Goal: Transaction & Acquisition: Purchase product/service

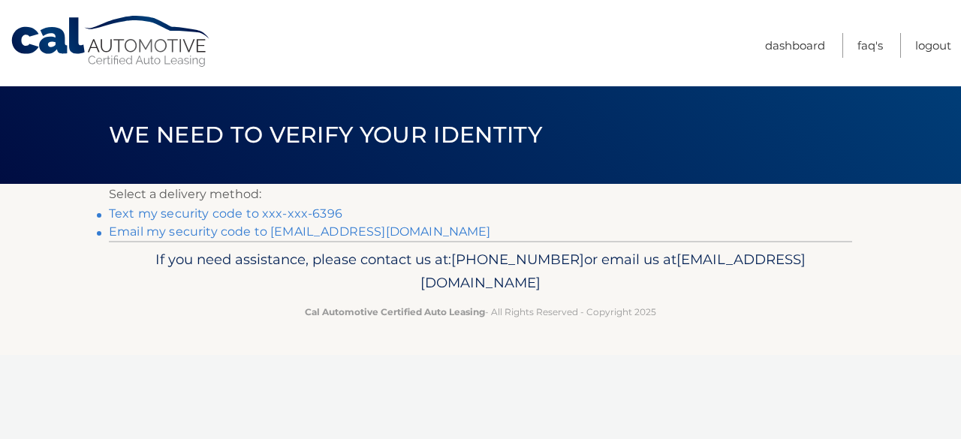
click at [317, 212] on link "Text my security code to xxx-xxx-6396" at bounding box center [225, 213] width 233 height 14
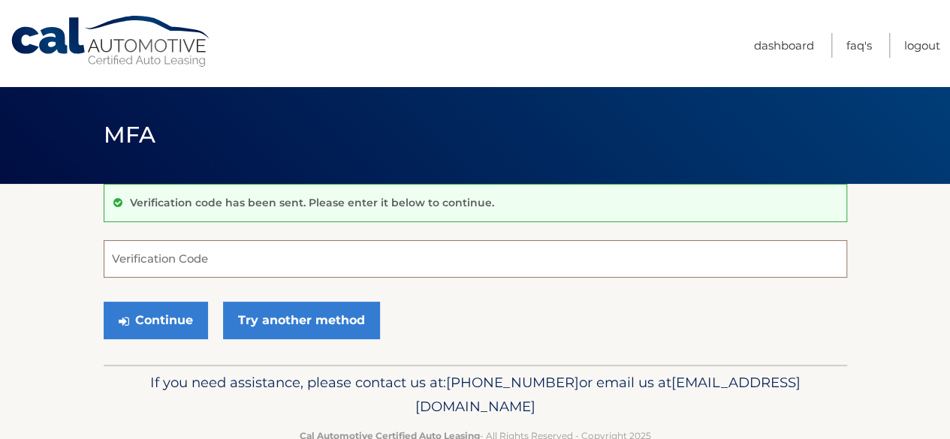
click at [201, 260] on input "Verification Code" at bounding box center [475, 259] width 743 height 38
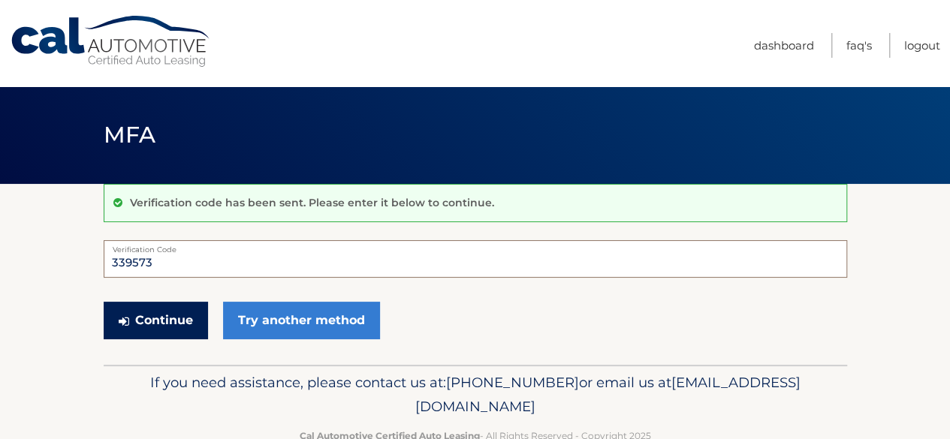
type input "339573"
click at [170, 318] on button "Continue" at bounding box center [156, 321] width 104 height 38
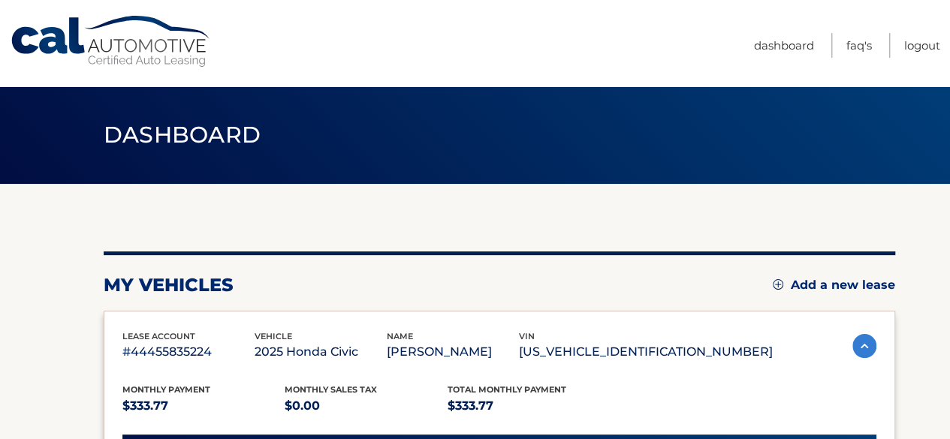
scroll to position [384, 0]
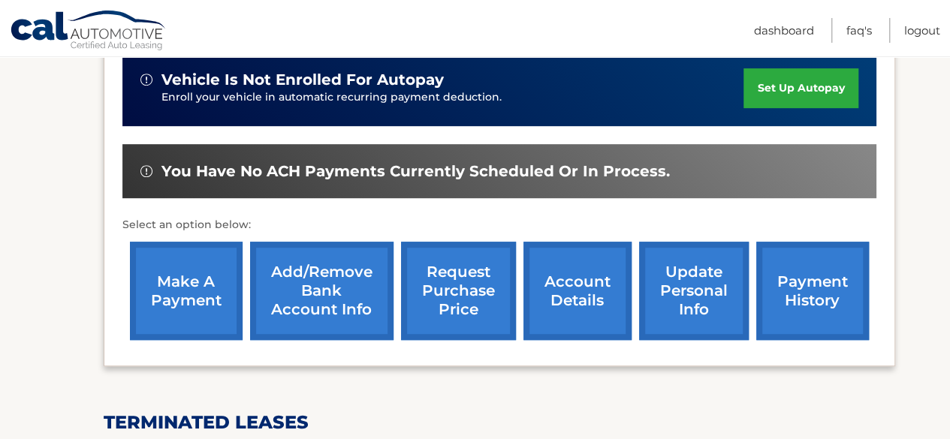
click at [185, 284] on link "make a payment" at bounding box center [186, 291] width 113 height 98
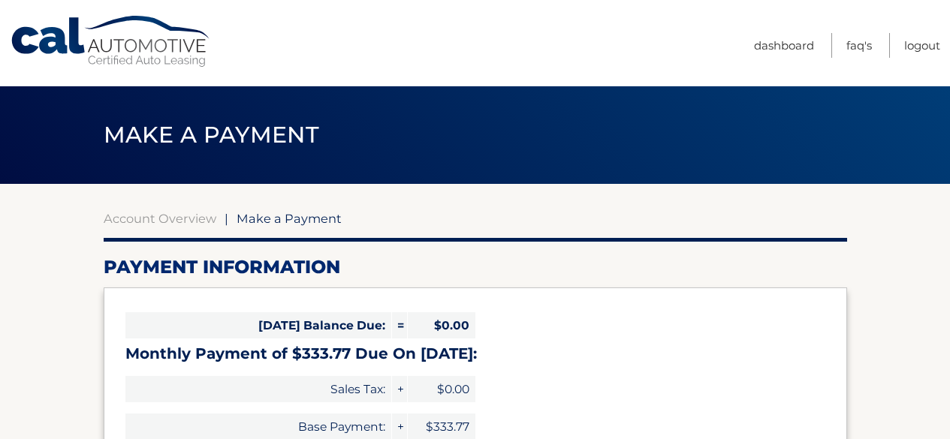
select select "ZThiZjJhNzYtNmNiZC00NTcyLTlkMDUtNmNlOGZkMzc0NTZh"
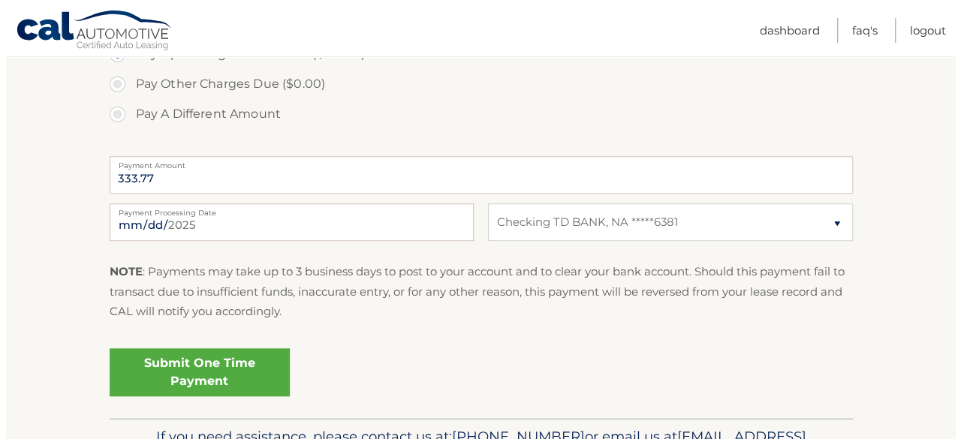
scroll to position [570, 0]
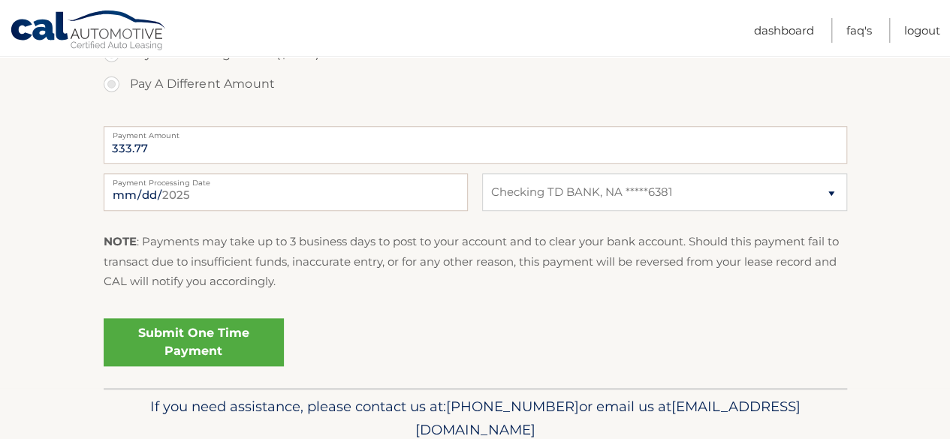
click at [188, 335] on link "Submit One Time Payment" at bounding box center [194, 342] width 180 height 48
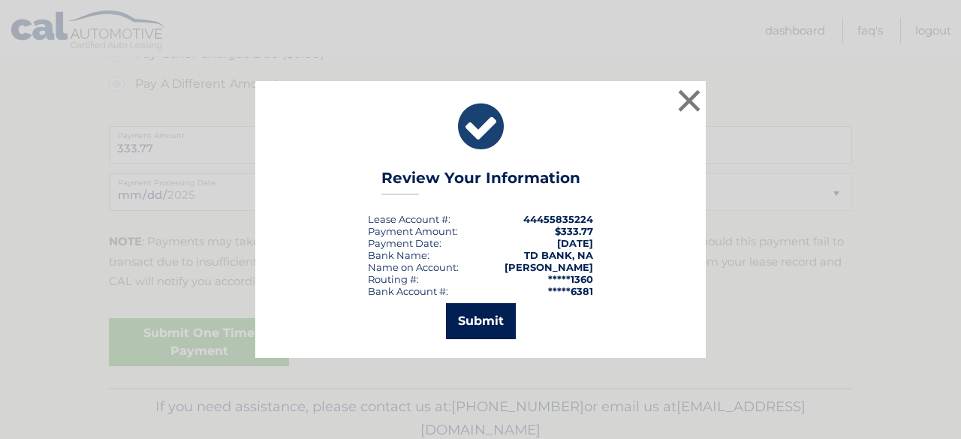
click at [473, 324] on button "Submit" at bounding box center [481, 321] width 70 height 36
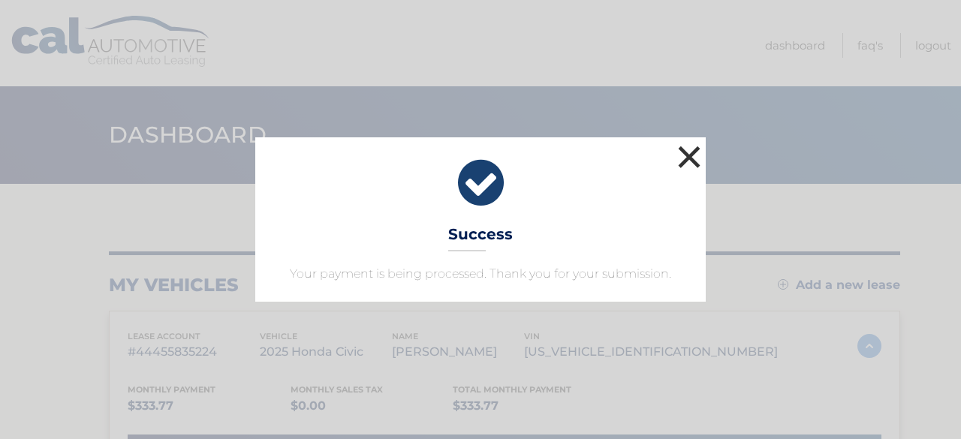
click at [688, 155] on button "×" at bounding box center [689, 157] width 30 height 30
